Goal: Task Accomplishment & Management: Manage account settings

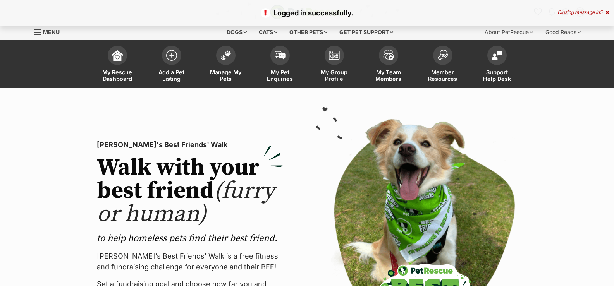
click at [595, 13] on div "Closing message in 5" at bounding box center [582, 12] width 51 height 5
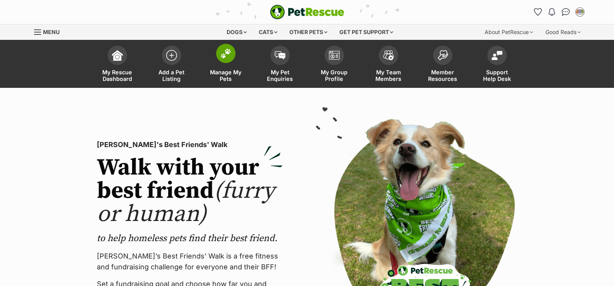
click at [232, 58] on span at bounding box center [225, 53] width 19 height 19
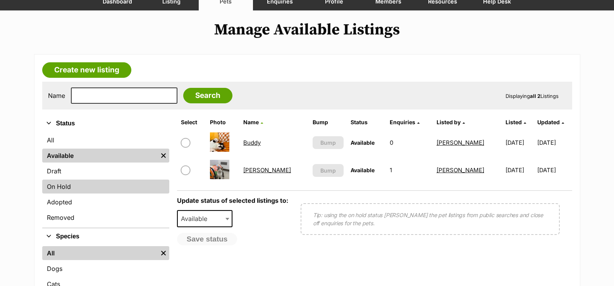
click at [51, 185] on link "On Hold" at bounding box center [105, 187] width 127 height 14
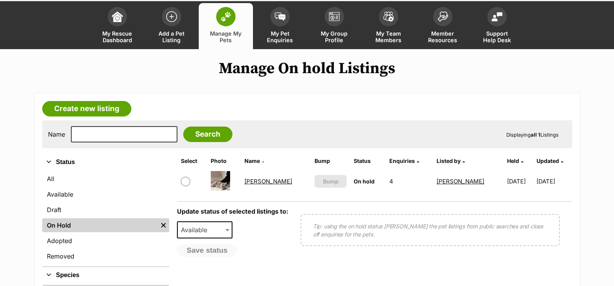
click at [259, 183] on link "[PERSON_NAME]" at bounding box center [268, 181] width 48 height 7
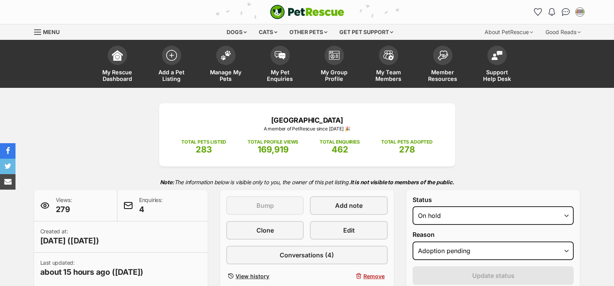
select select "adoption_pending"
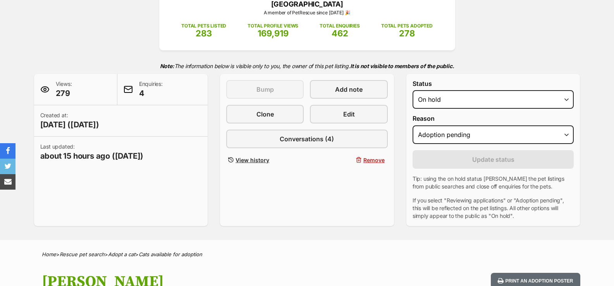
scroll to position [116, 0]
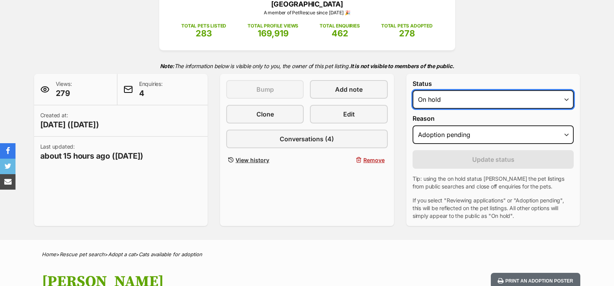
click at [466, 100] on select "Draft - not available as listing has enquires Available On hold Adopted" at bounding box center [492, 99] width 161 height 19
select select "rehomed"
click at [412, 90] on select "Draft - not available as listing has enquires Available On hold Adopted" at bounding box center [492, 99] width 161 height 19
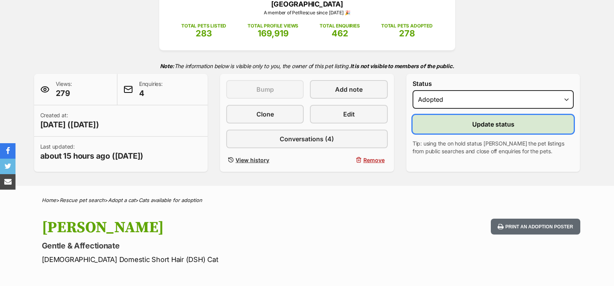
click at [451, 128] on button "Update status" at bounding box center [492, 124] width 161 height 19
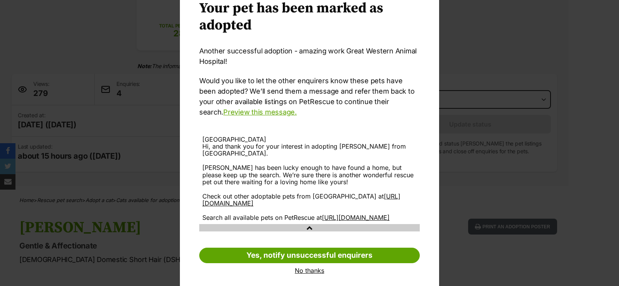
scroll to position [60, 0]
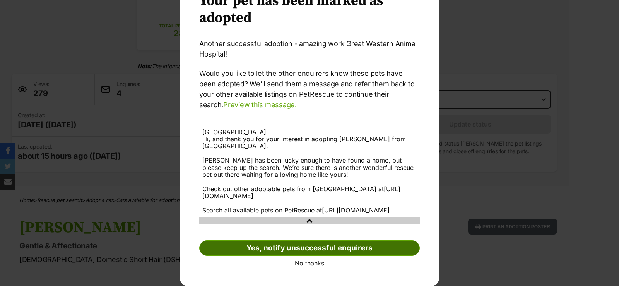
click at [304, 250] on link "Yes, notify unsuccessful enquirers" at bounding box center [309, 247] width 221 height 15
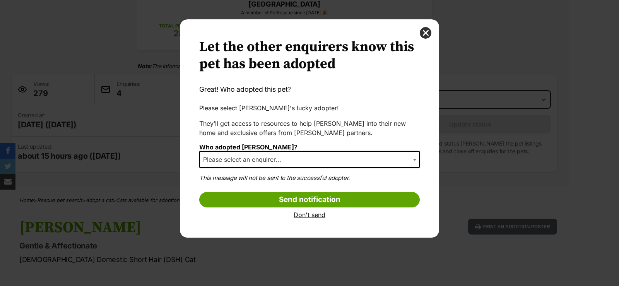
scroll to position [0, 0]
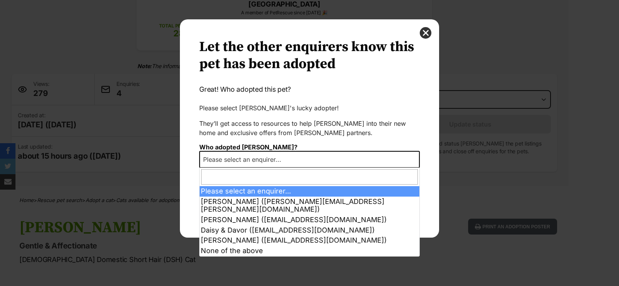
click at [279, 159] on span "Please select an enquirer..." at bounding box center [244, 159] width 89 height 11
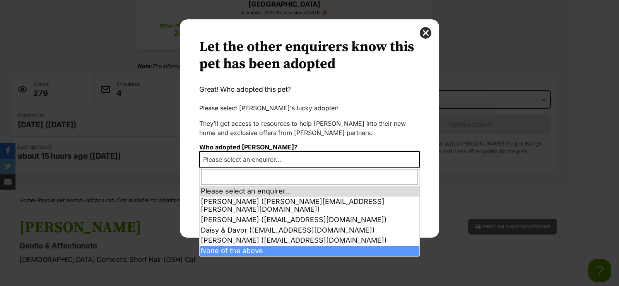
select select "other"
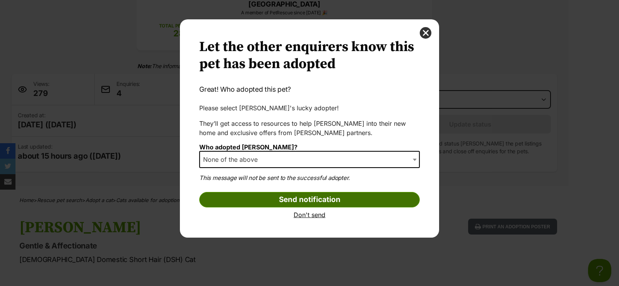
click at [293, 205] on input "Send notification" at bounding box center [309, 199] width 221 height 15
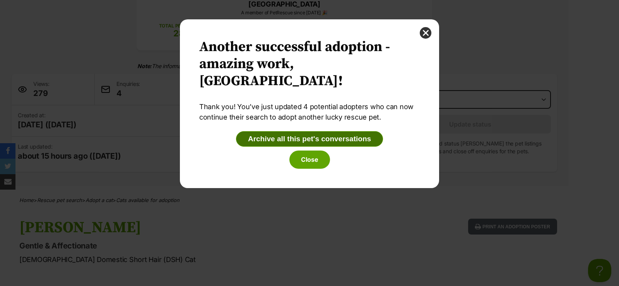
click at [285, 135] on button "Archive all this pet's conversations" at bounding box center [309, 138] width 147 height 15
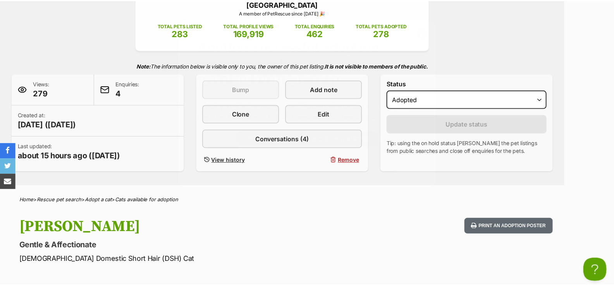
scroll to position [116, 0]
